Goal: Navigation & Orientation: Find specific page/section

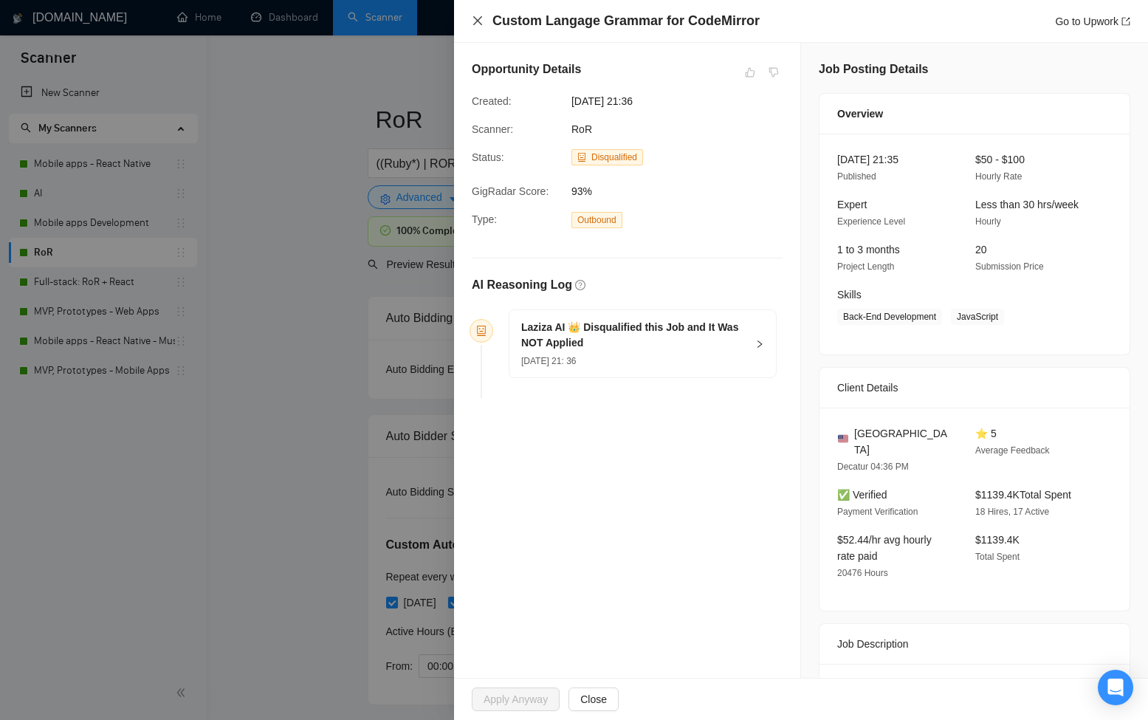
drag, startPoint x: 490, startPoint y: 13, endPoint x: 481, endPoint y: 16, distance: 8.4
click at [487, 13] on div "Custom Langage Grammar for CodeMirror Go to Upwork" at bounding box center [801, 21] width 659 height 18
drag, startPoint x: 481, startPoint y: 16, endPoint x: 428, endPoint y: 18, distance: 53.2
click at [481, 16] on icon "close" at bounding box center [478, 21] width 12 height 12
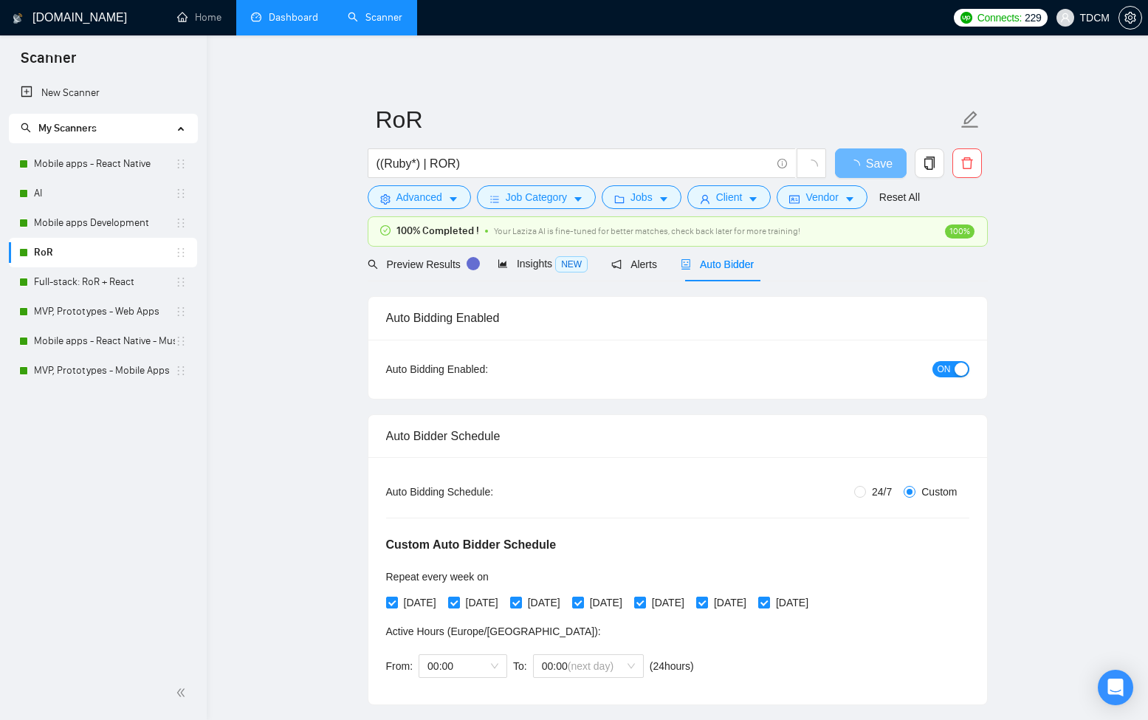
click at [300, 21] on link "Dashboard" at bounding box center [284, 17] width 67 height 13
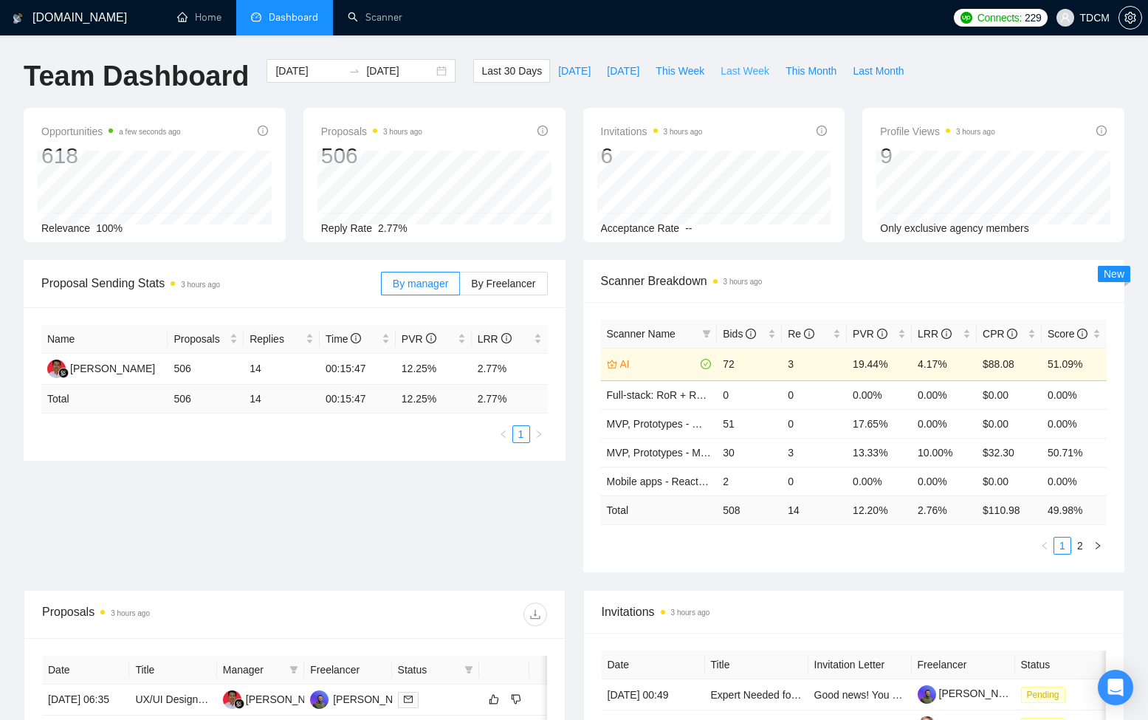
click at [738, 75] on span "Last Week" at bounding box center [745, 71] width 49 height 16
type input "[DATE]"
click at [788, 337] on div "Re" at bounding box center [814, 334] width 53 height 16
click at [776, 336] on div "Bids" at bounding box center [749, 334] width 53 height 16
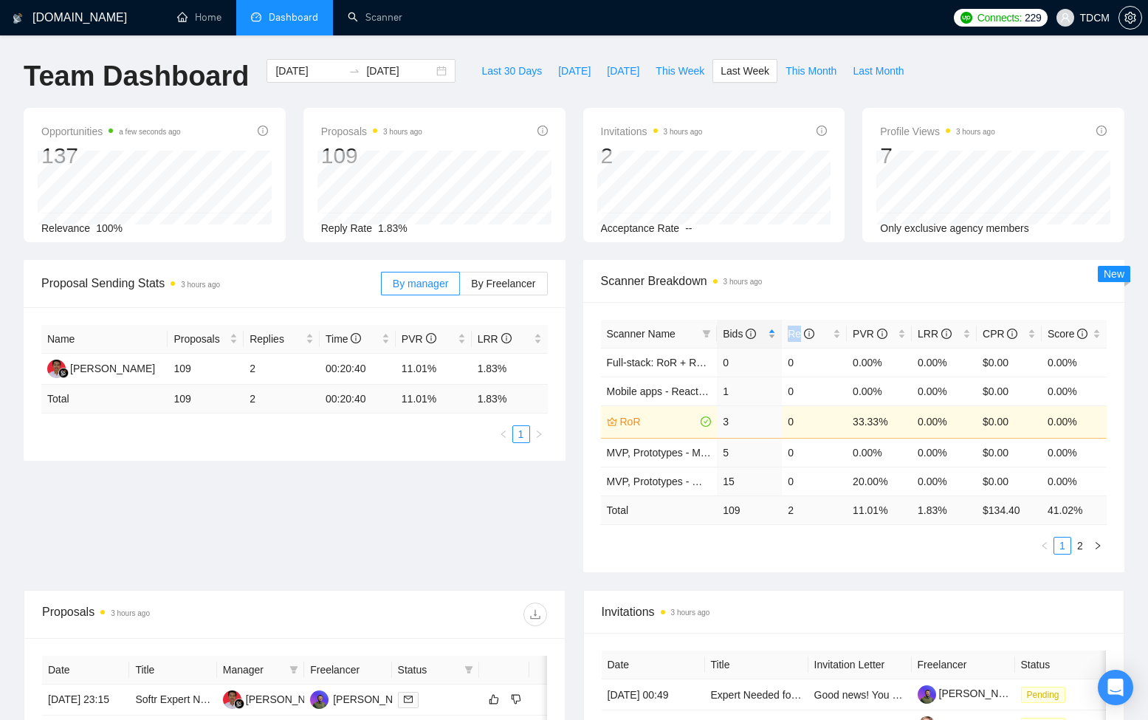
click at [776, 336] on div "Bids" at bounding box center [749, 334] width 53 height 16
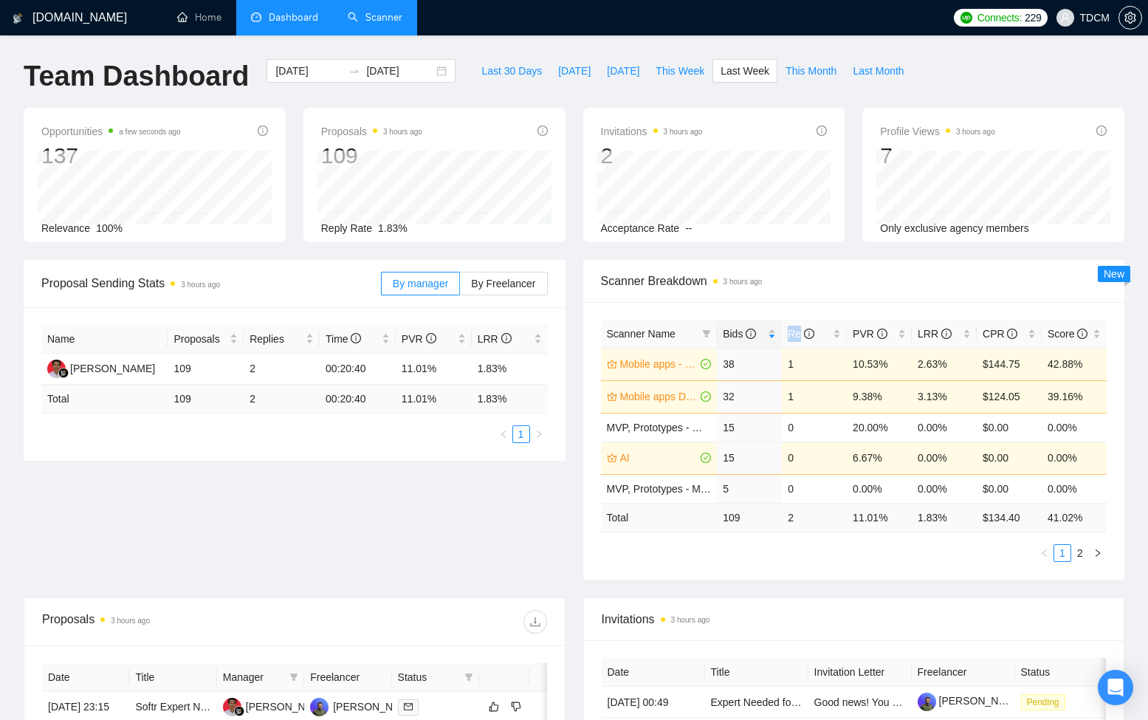
click at [377, 20] on link "Scanner" at bounding box center [375, 17] width 55 height 13
